Goal: Task Accomplishment & Management: Use online tool/utility

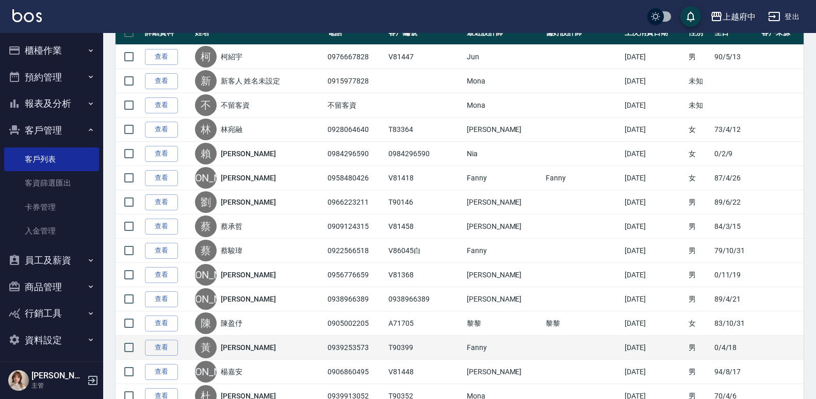
scroll to position [101, 0]
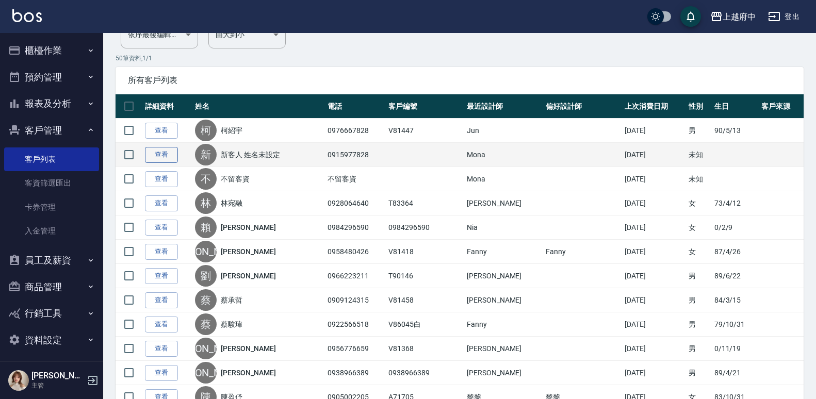
click at [169, 156] on link "查看" at bounding box center [161, 155] width 33 height 16
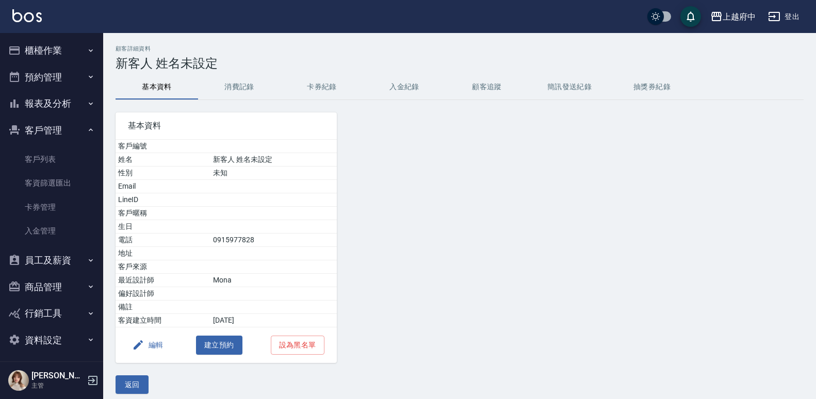
click at [247, 95] on button "消費記錄" at bounding box center [239, 87] width 82 height 25
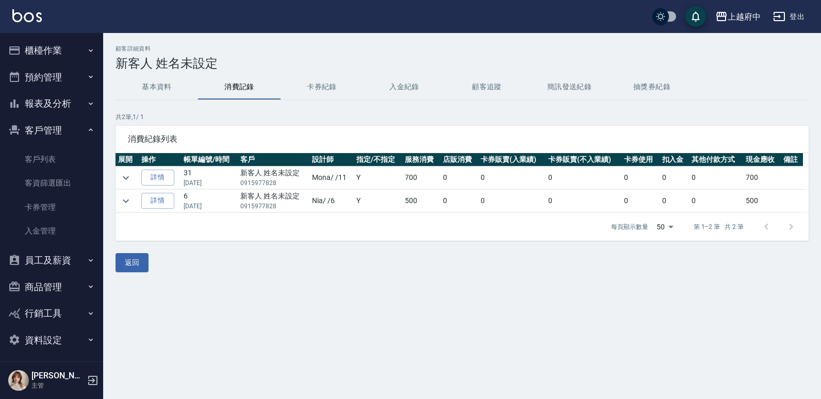
click at [155, 93] on button "基本資料" at bounding box center [156, 87] width 82 height 25
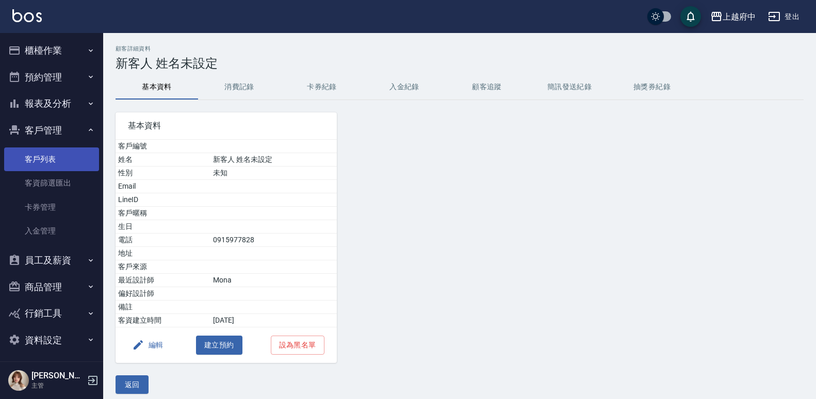
click at [32, 152] on link "客戶列表" at bounding box center [51, 159] width 95 height 24
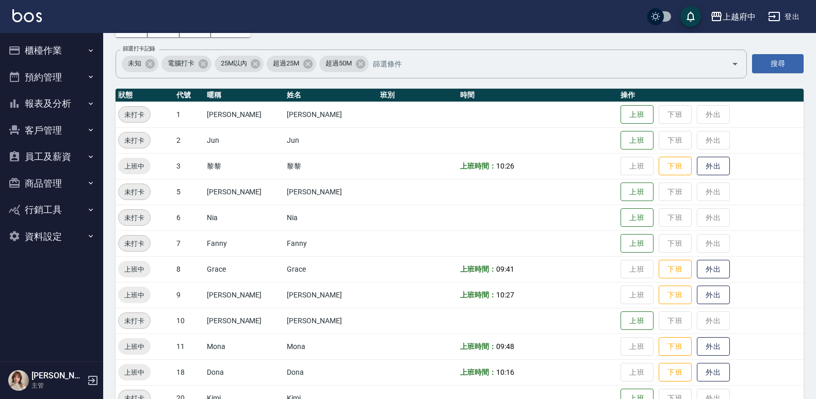
scroll to position [64, 0]
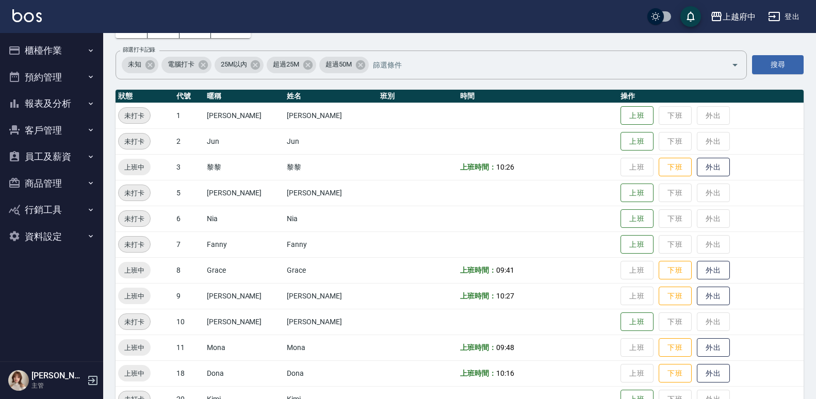
click at [66, 105] on button "報表及分析" at bounding box center [51, 103] width 95 height 27
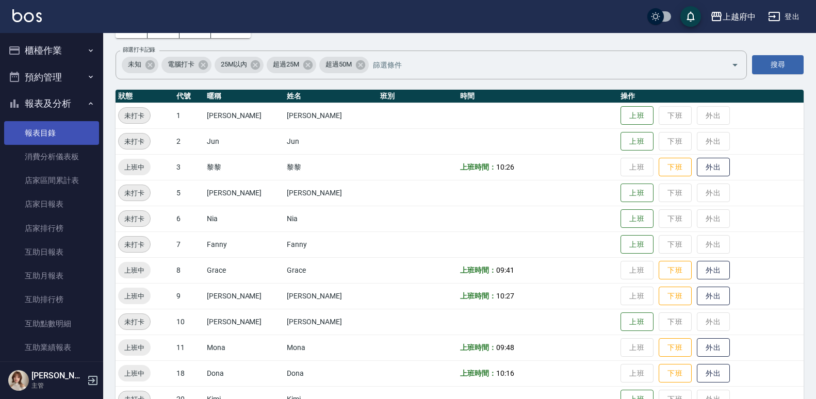
scroll to position [155, 0]
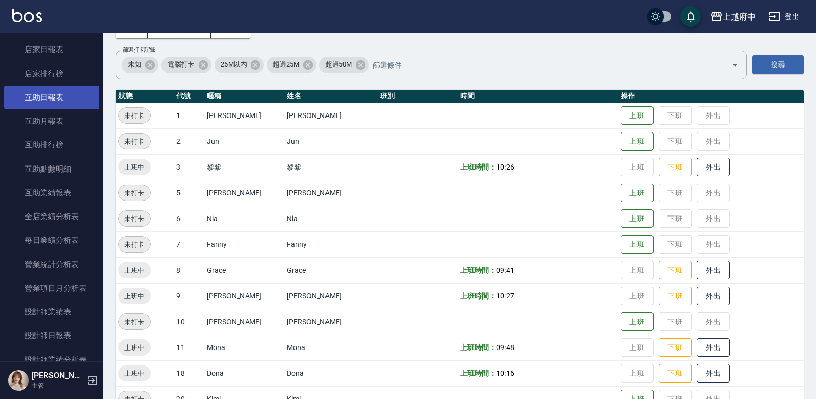
click at [39, 100] on link "互助日報表" at bounding box center [51, 98] width 95 height 24
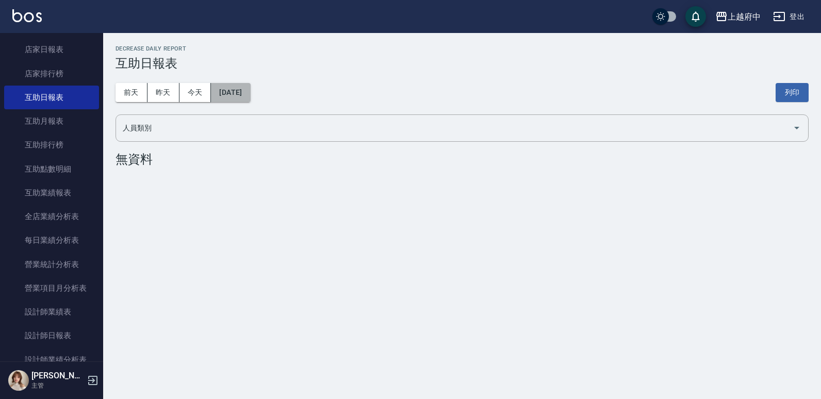
click at [233, 92] on button "2025/10/07" at bounding box center [230, 92] width 39 height 19
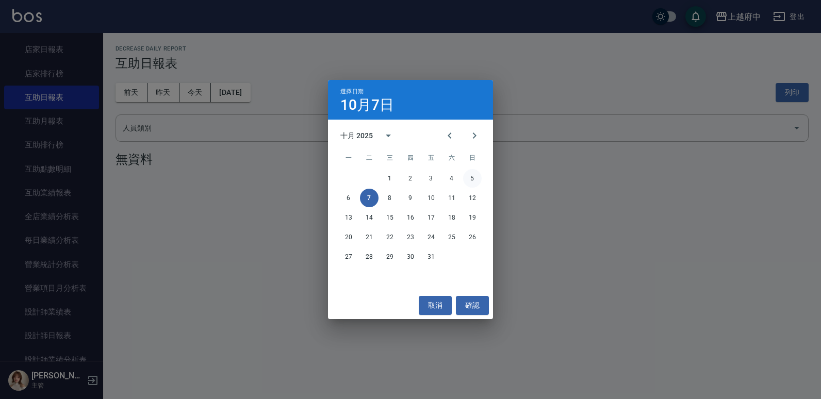
click at [468, 176] on button "5" at bounding box center [472, 178] width 19 height 19
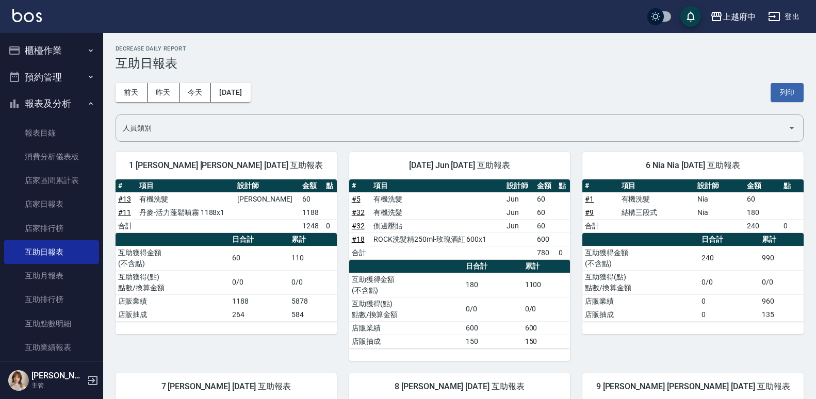
click at [87, 47] on icon "button" at bounding box center [91, 50] width 8 height 8
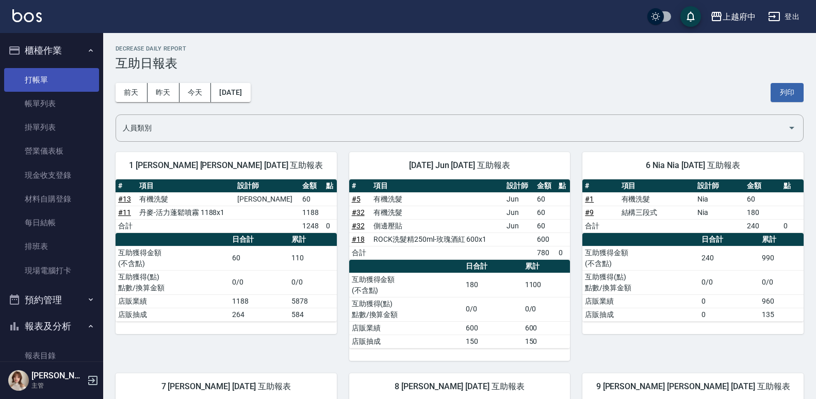
click at [73, 84] on link "打帳單" at bounding box center [51, 80] width 95 height 24
